Goal: Information Seeking & Learning: Find specific fact

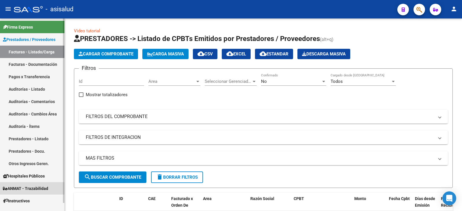
click at [27, 189] on span "ANMAT - Trazabilidad" at bounding box center [25, 188] width 45 height 6
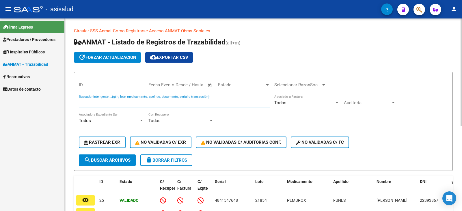
click at [124, 100] on input "Buscador Inteligente ...(gtin, lote, medicamento, apellido, documento, serial o…" at bounding box center [174, 102] width 191 height 5
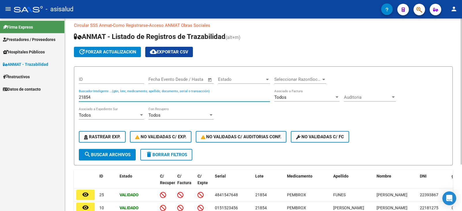
scroll to position [3, 0]
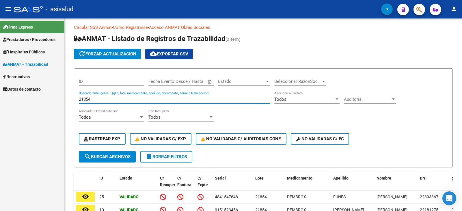
drag, startPoint x: 95, startPoint y: 99, endPoint x: 61, endPoint y: 99, distance: 33.8
click at [61, 99] on mat-sidenav-container "Firma Express Prestadores / Proveedores Facturas - Listado/Carga Facturas - Doc…" at bounding box center [231, 114] width 462 height 193
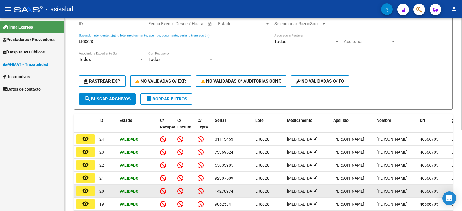
scroll to position [90, 0]
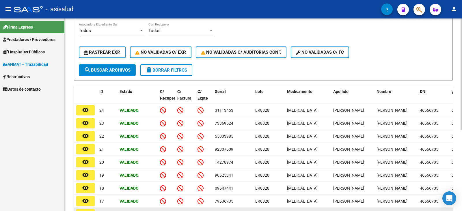
type input "LR8828"
